Goal: Transaction & Acquisition: Purchase product/service

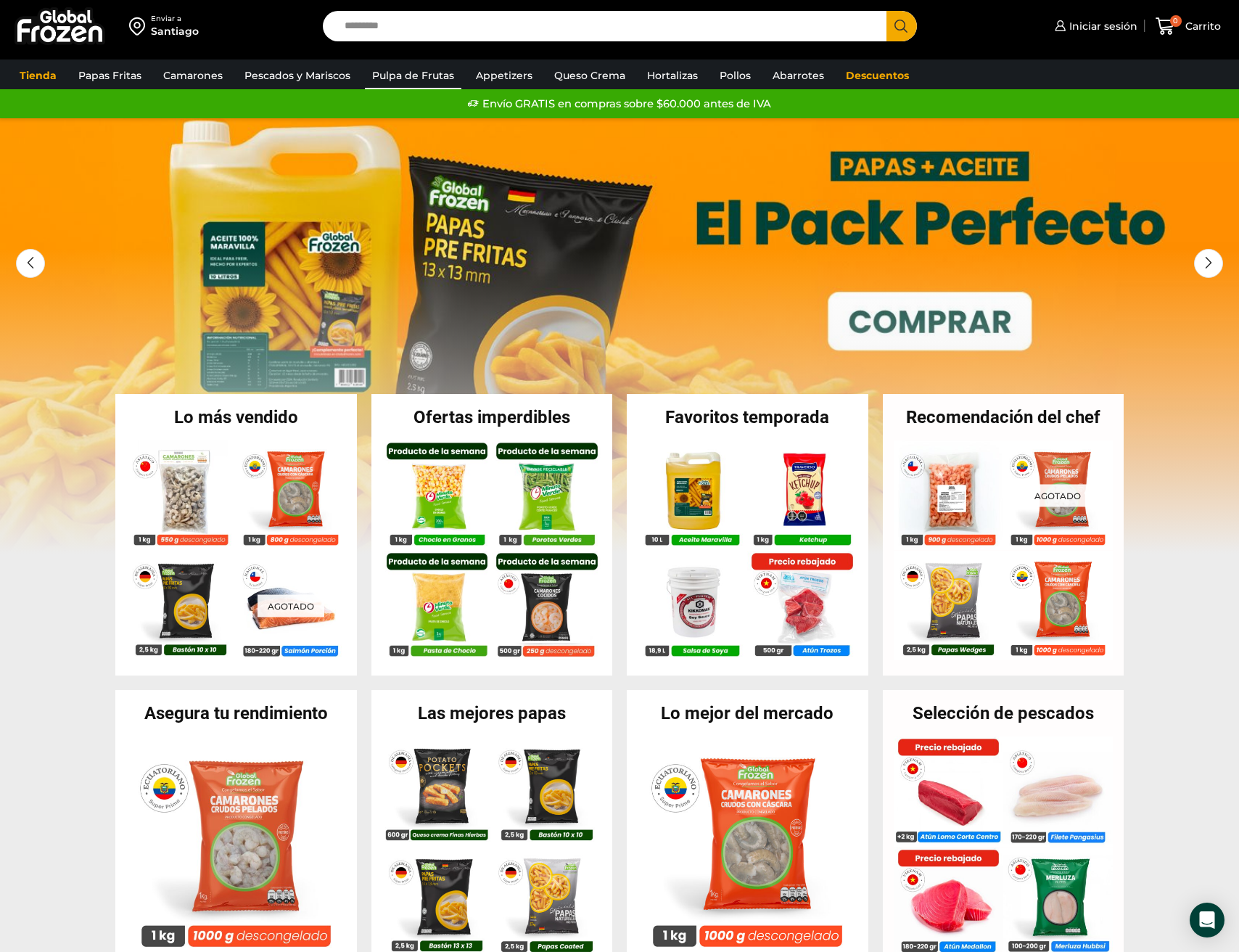
click at [402, 74] on link "Pulpa de Frutas" at bounding box center [414, 76] width 97 height 28
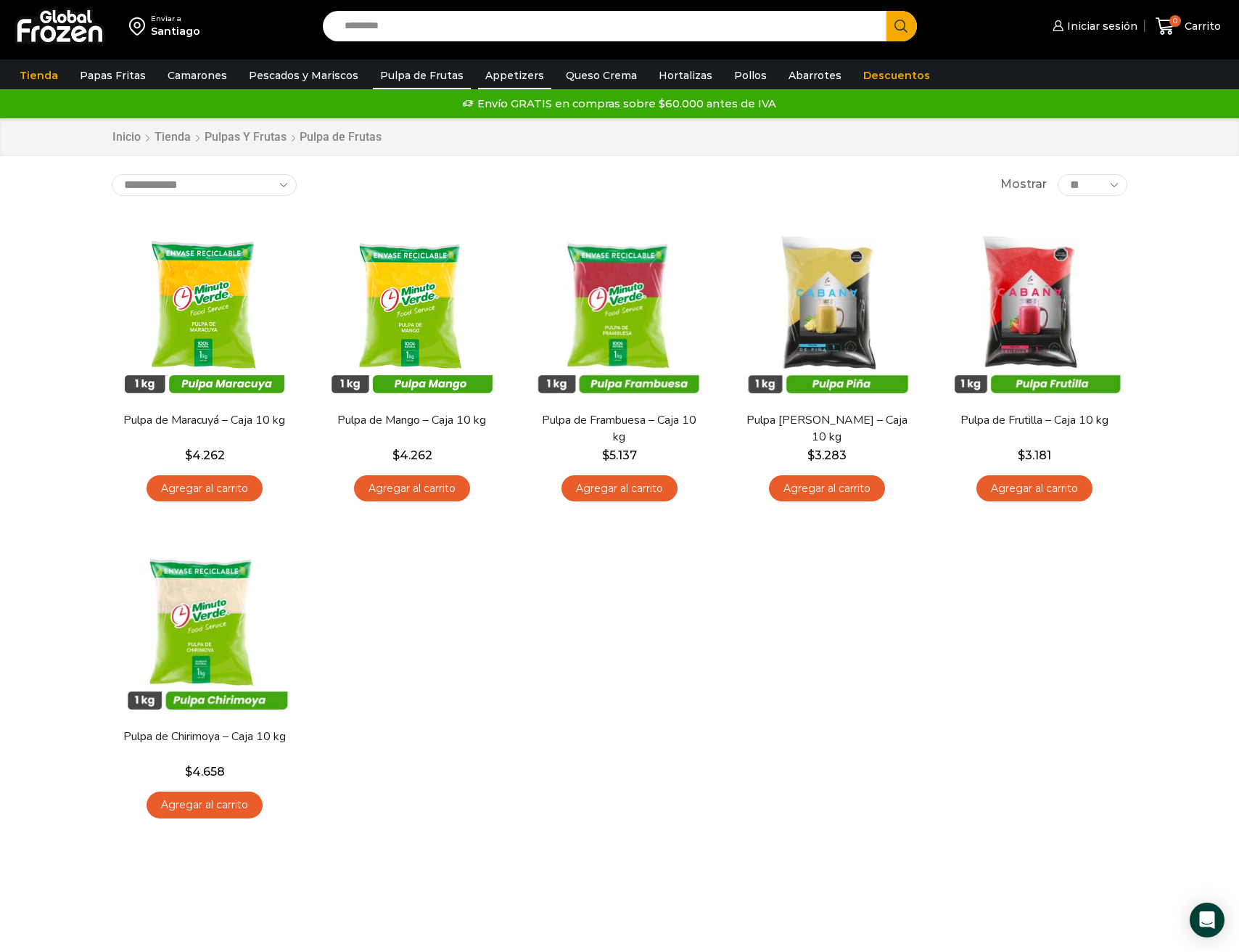
click at [501, 71] on link "Appetizers" at bounding box center [514, 76] width 73 height 28
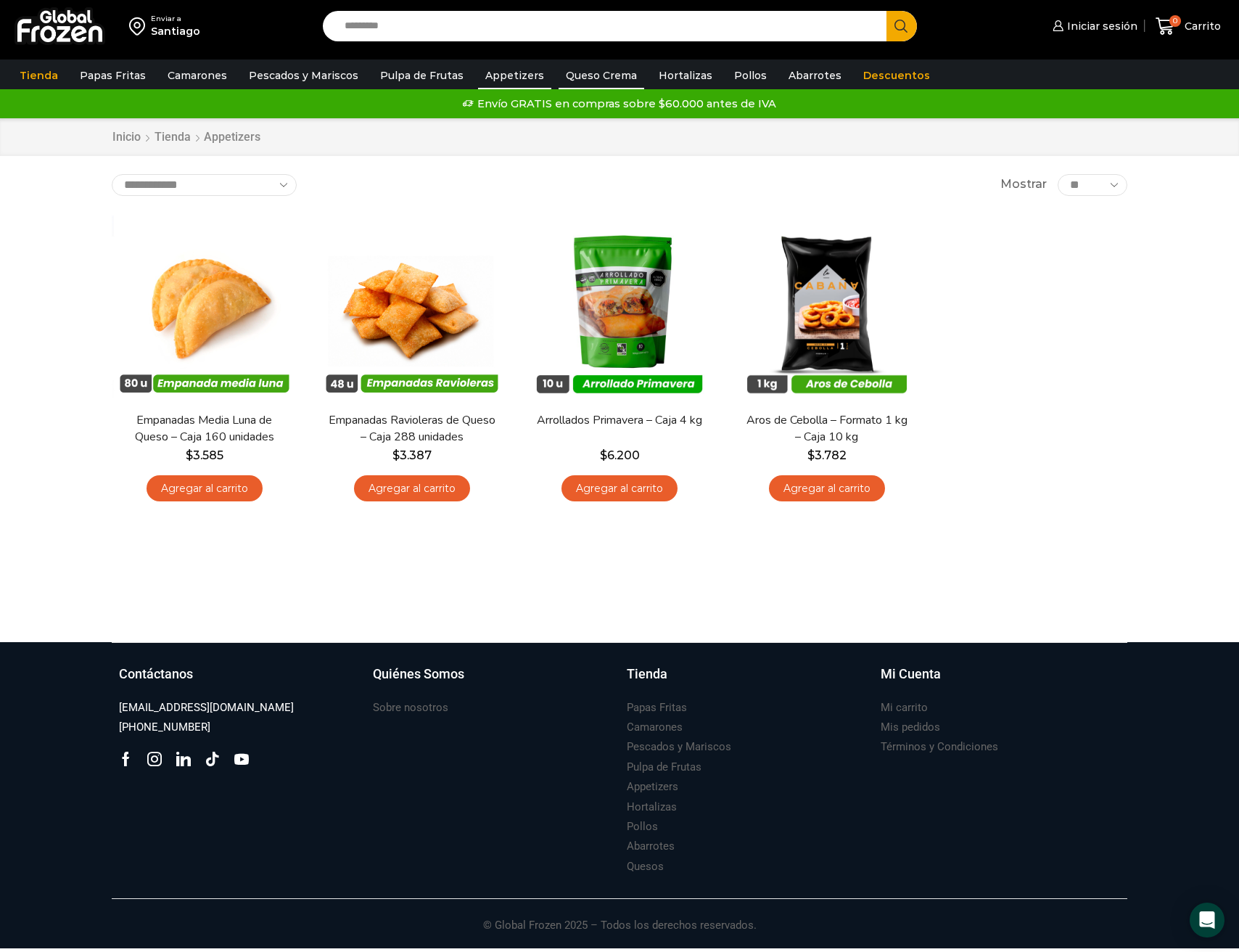
click at [573, 72] on link "Queso Crema" at bounding box center [601, 76] width 85 height 28
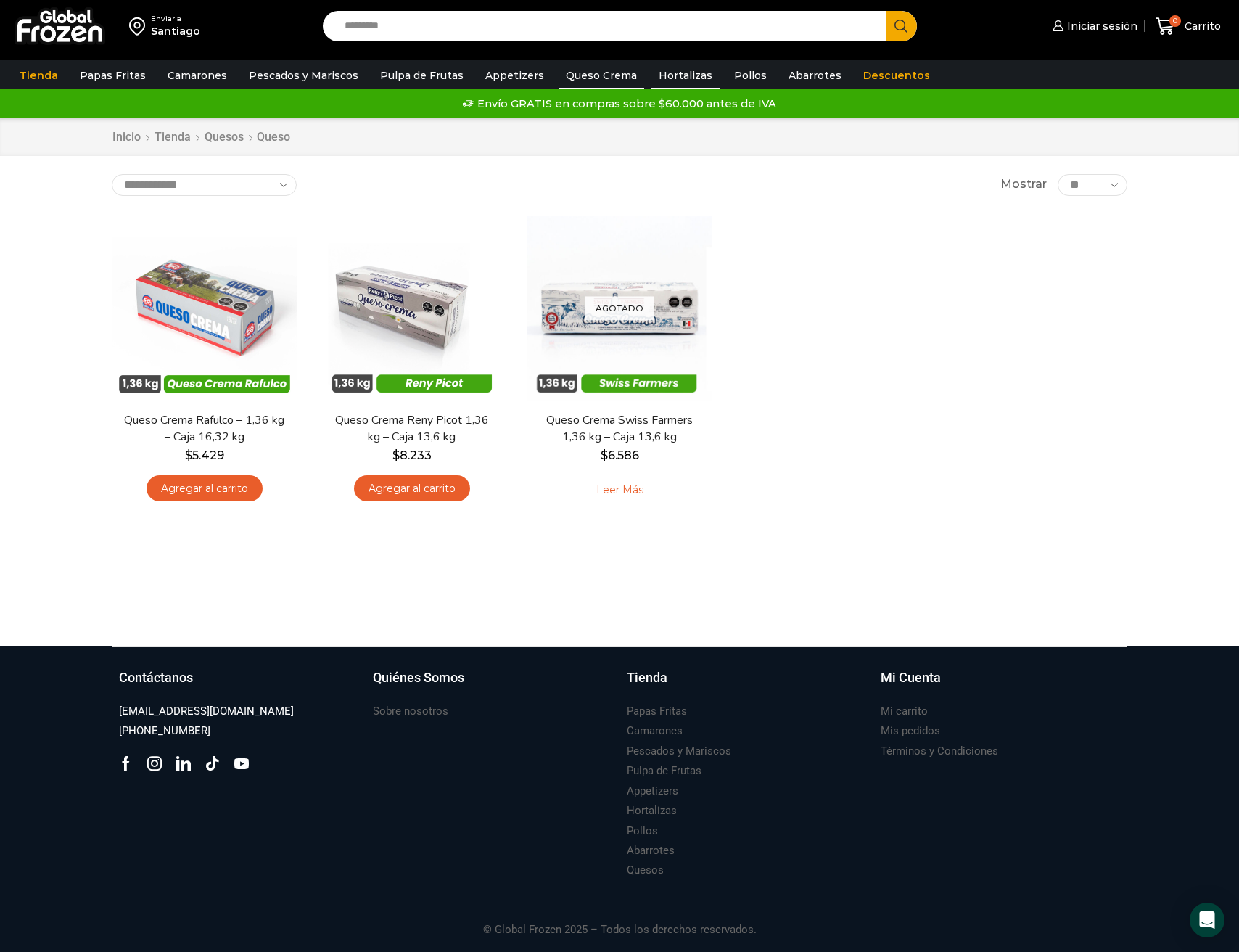
click at [665, 73] on link "Hortalizas" at bounding box center [685, 76] width 68 height 28
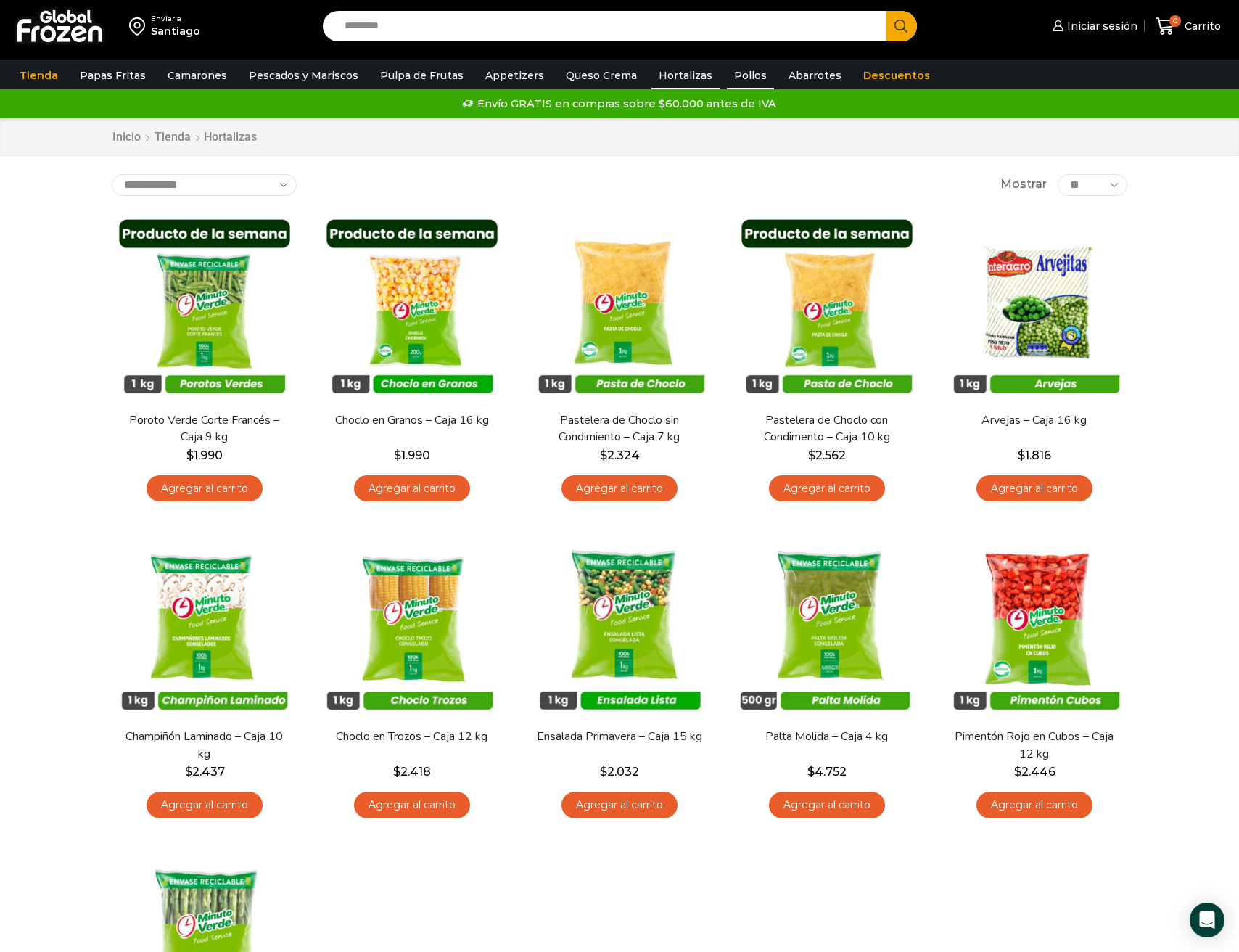
click at [742, 73] on link "Pollos" at bounding box center [750, 76] width 47 height 28
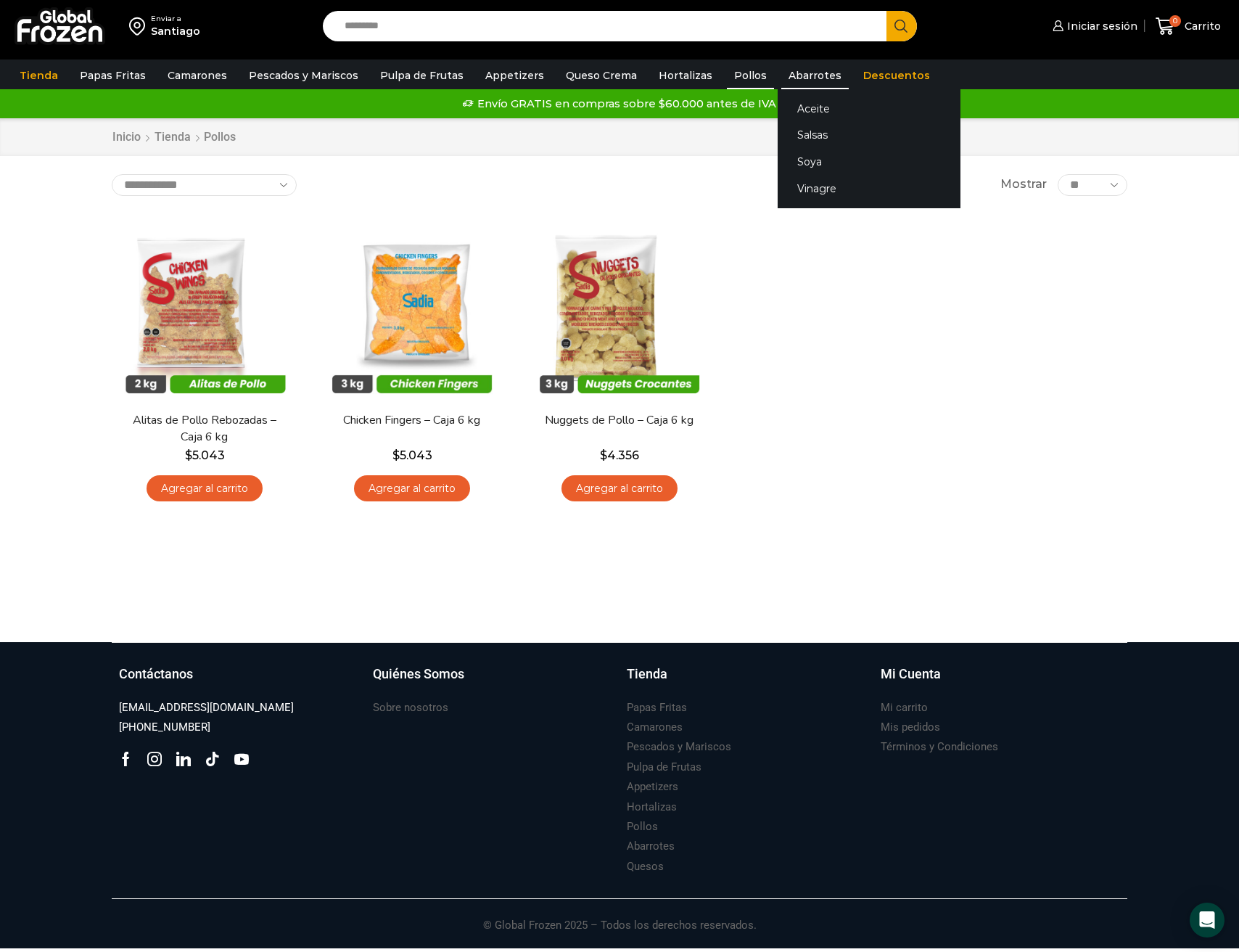
click at [782, 72] on link "Abarrotes" at bounding box center [815, 76] width 67 height 28
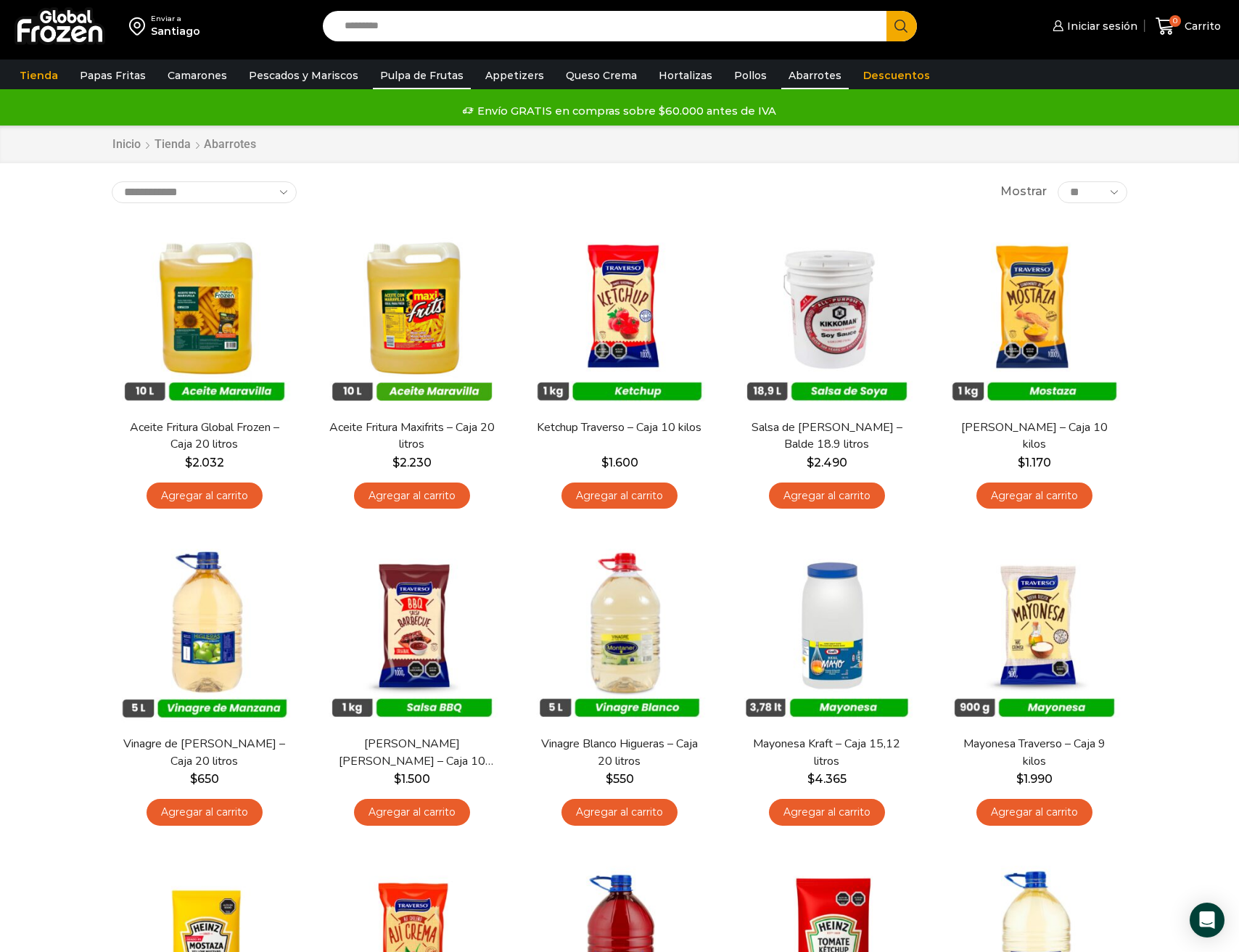
scroll to position [9, 0]
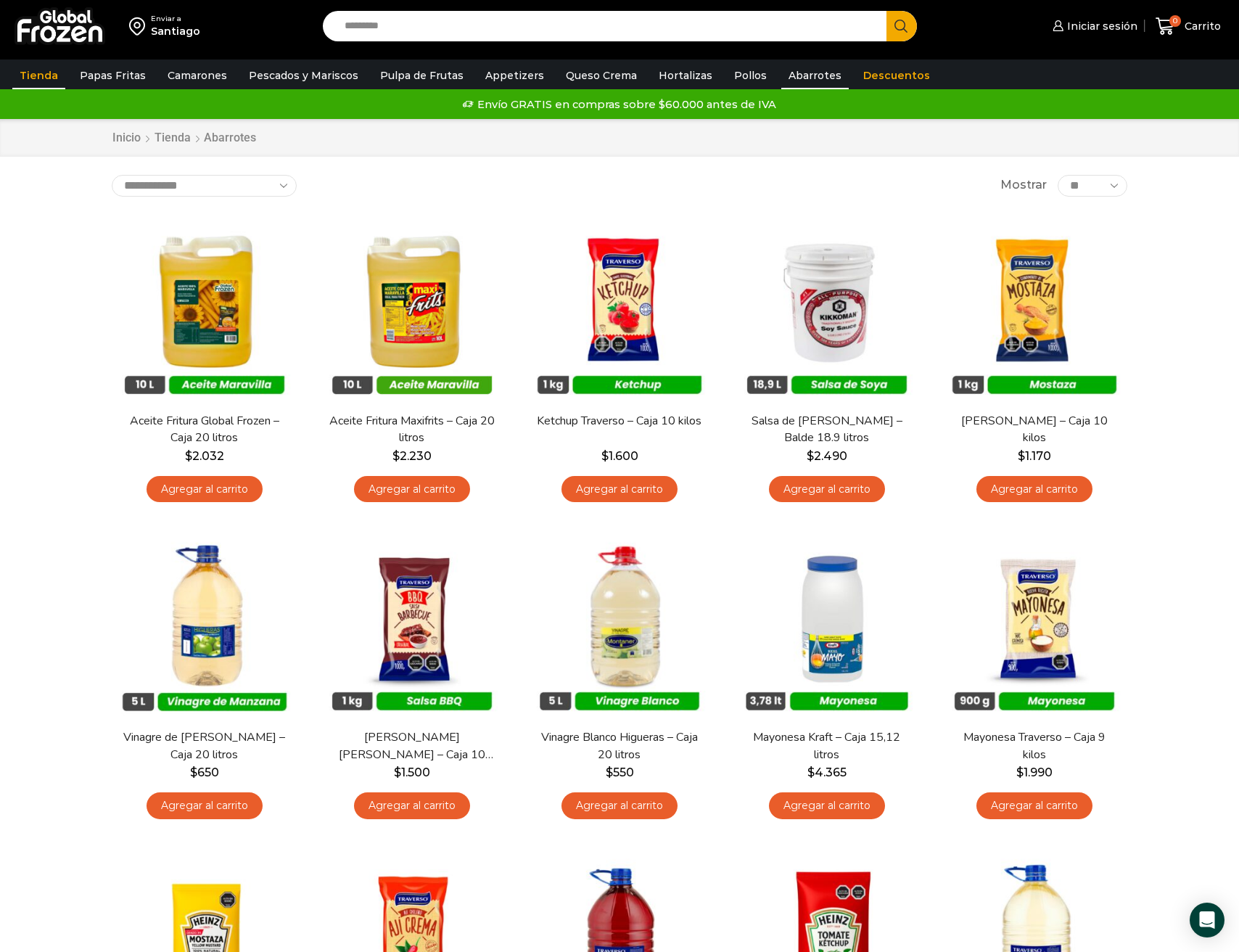
click at [46, 72] on link "Tienda" at bounding box center [38, 76] width 53 height 28
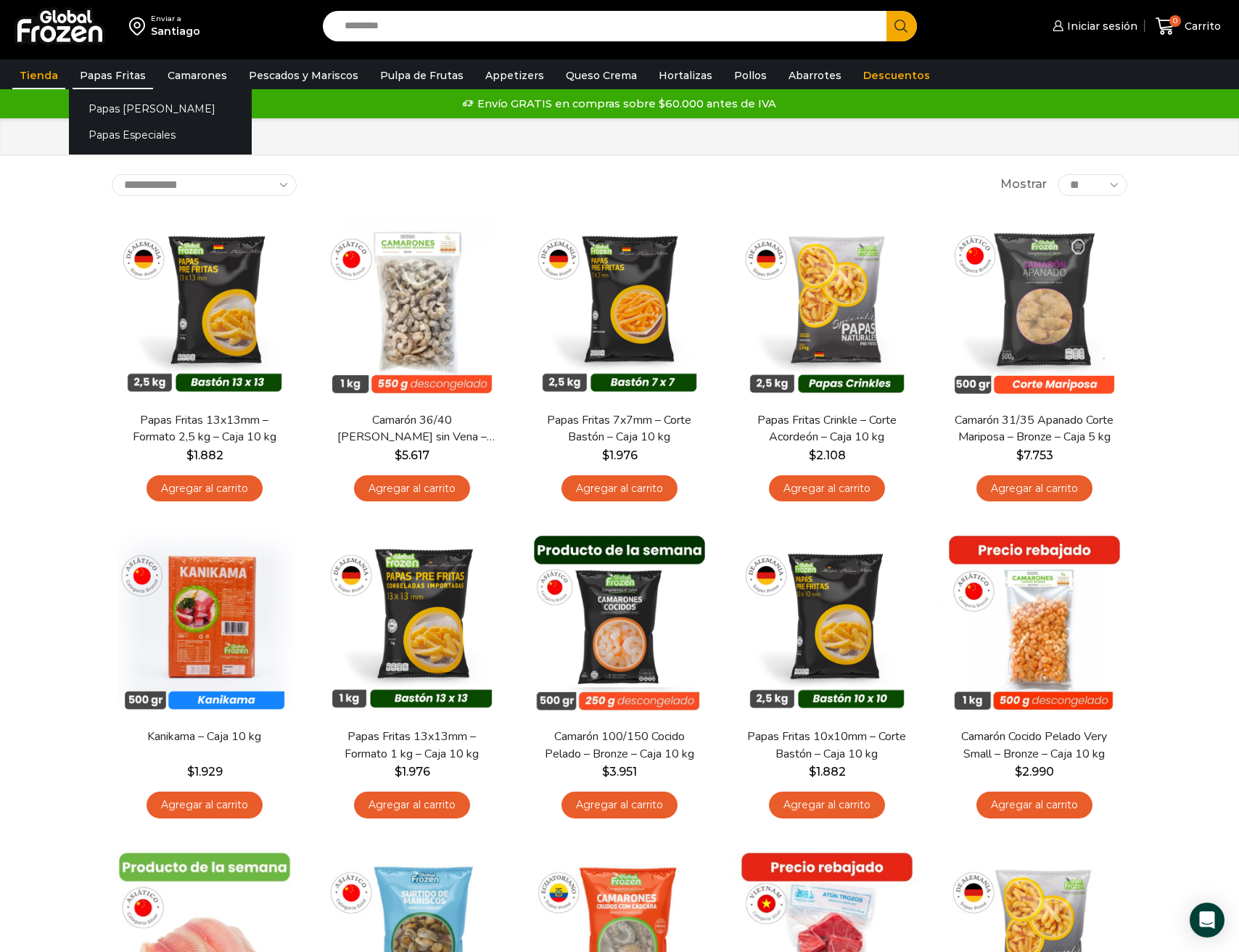
click at [109, 68] on link "Papas Fritas" at bounding box center [112, 76] width 80 height 28
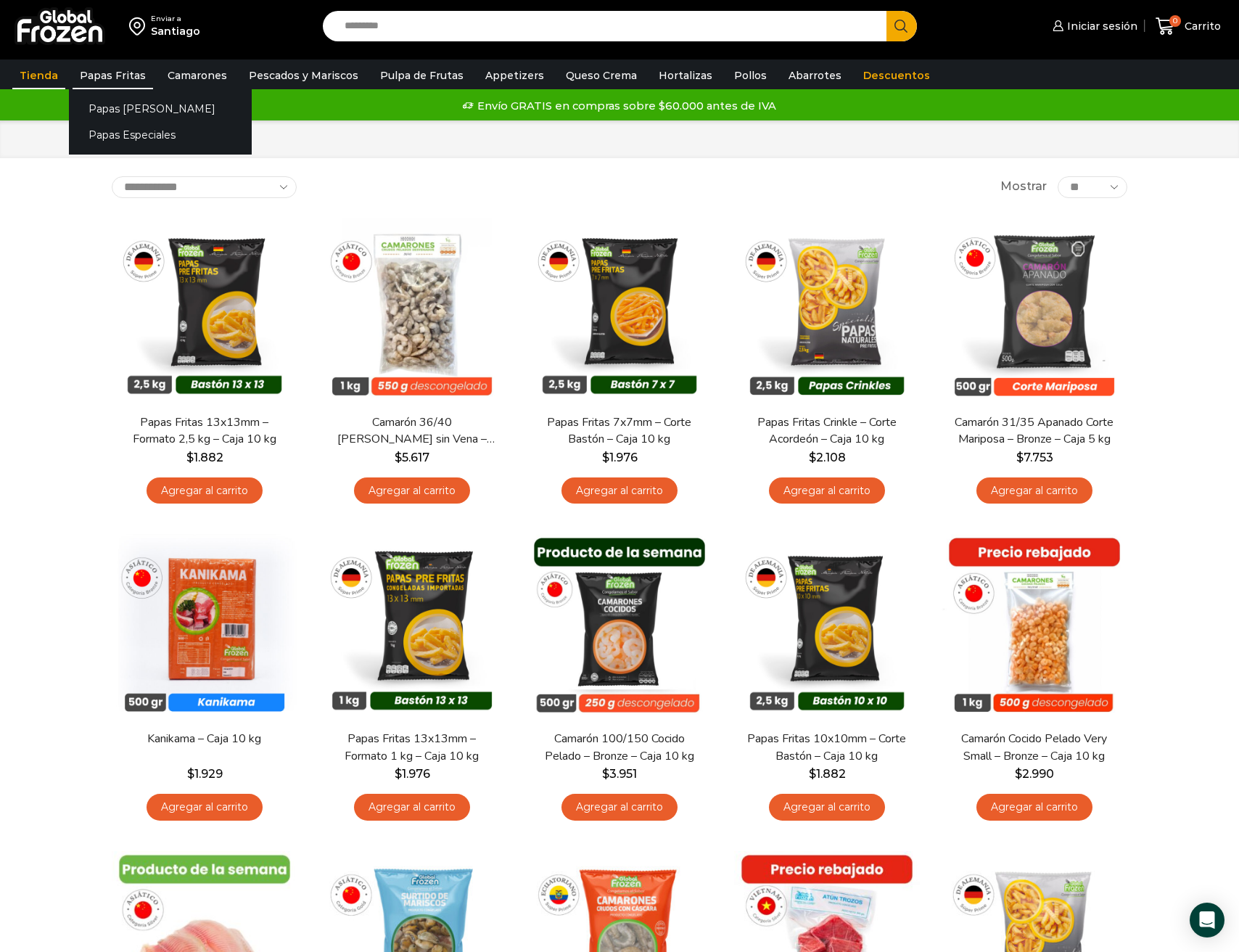
scroll to position [6, 0]
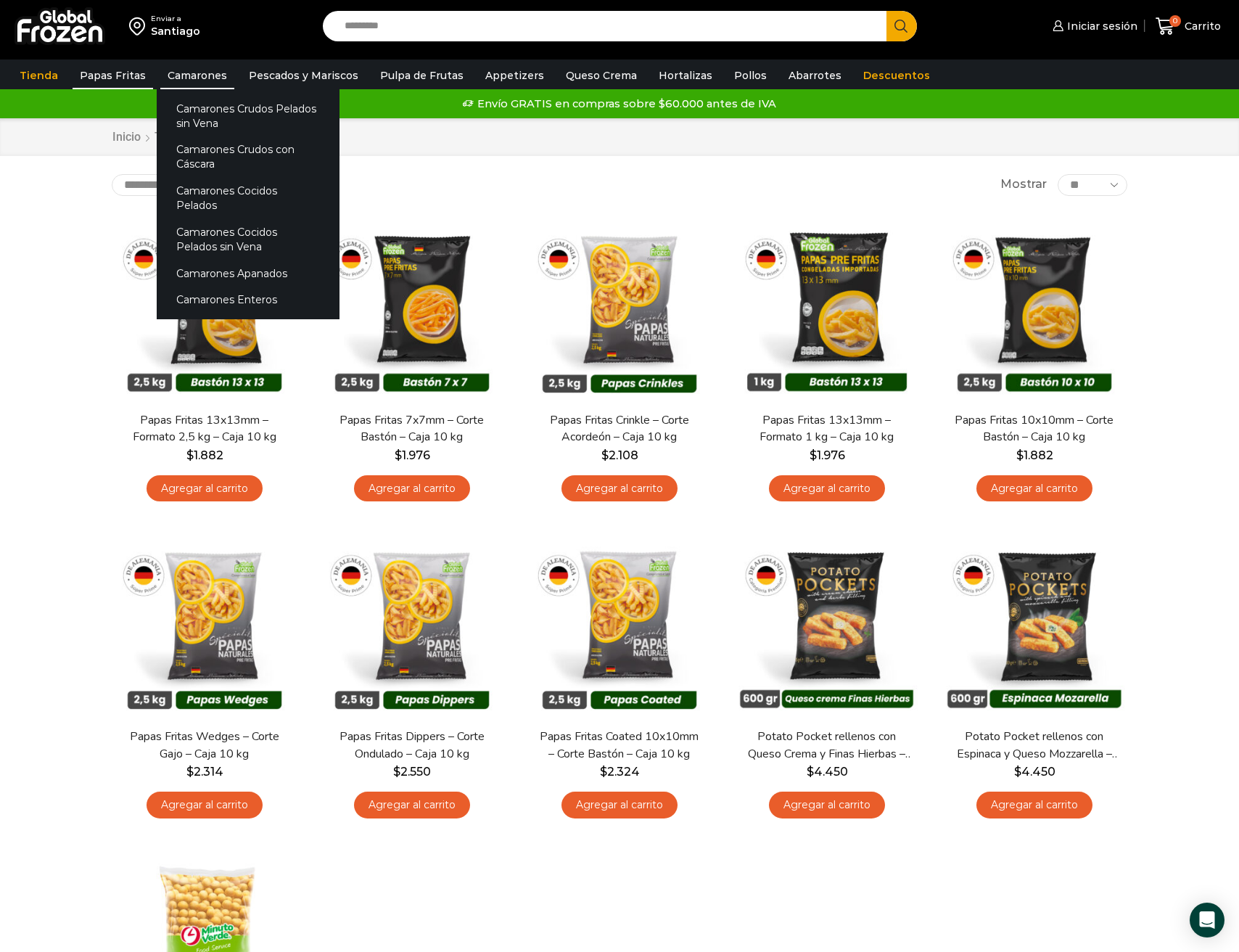
click at [190, 73] on link "Camarones" at bounding box center [197, 76] width 74 height 28
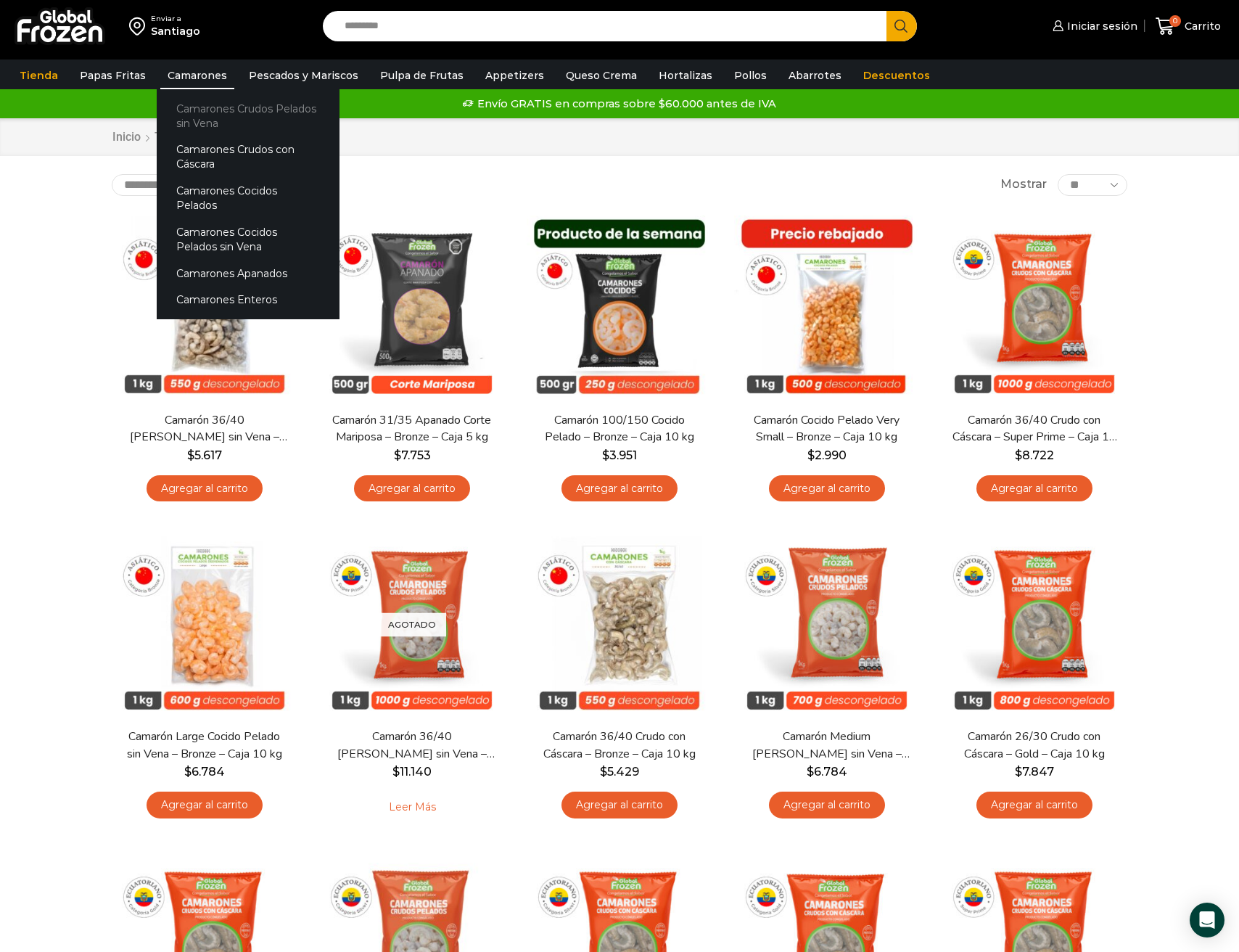
click at [204, 109] on link "Camarones Crudos Pelados sin Vena" at bounding box center [248, 115] width 183 height 41
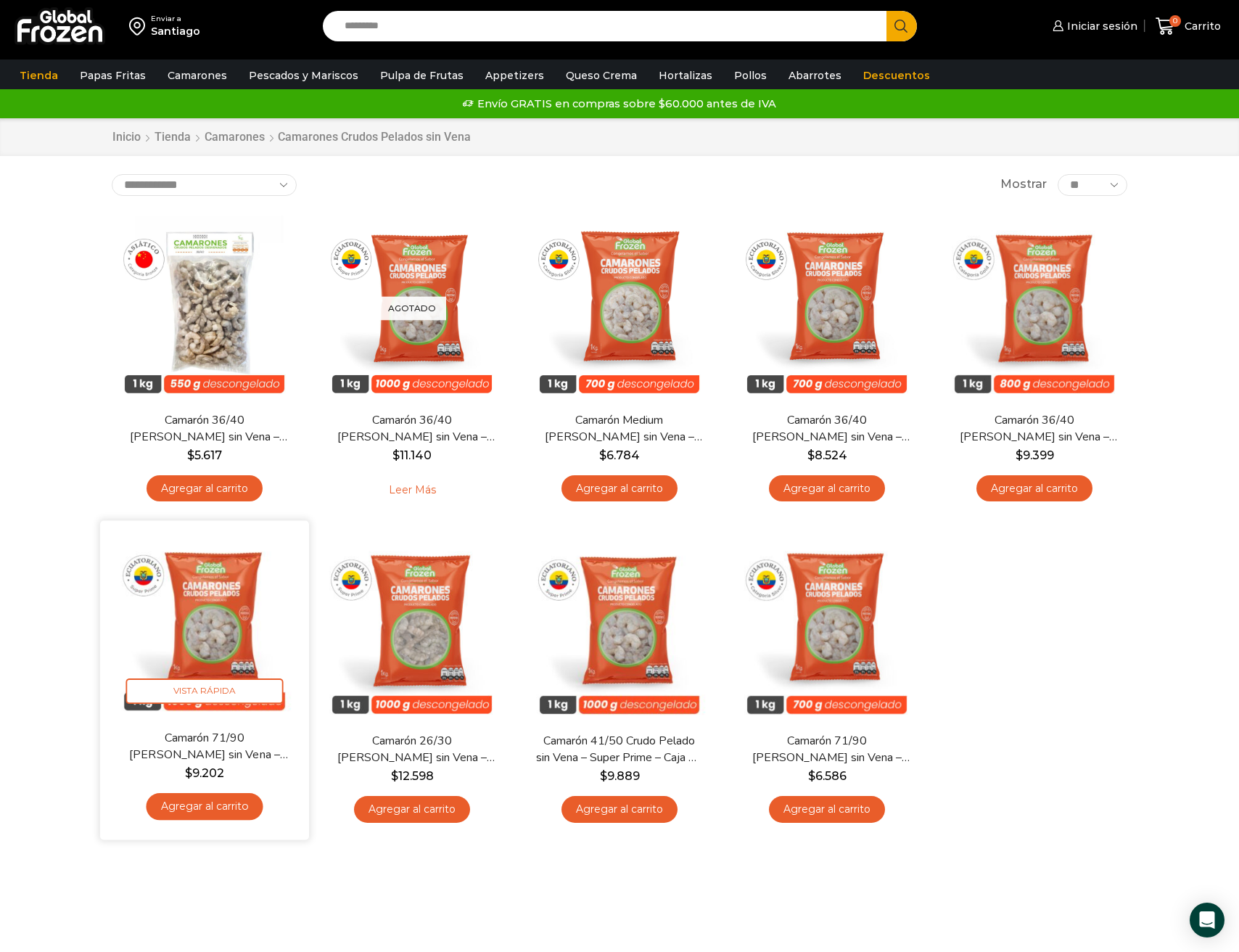
click at [223, 615] on img at bounding box center [204, 624] width 187 height 187
